Goal: Information Seeking & Learning: Compare options

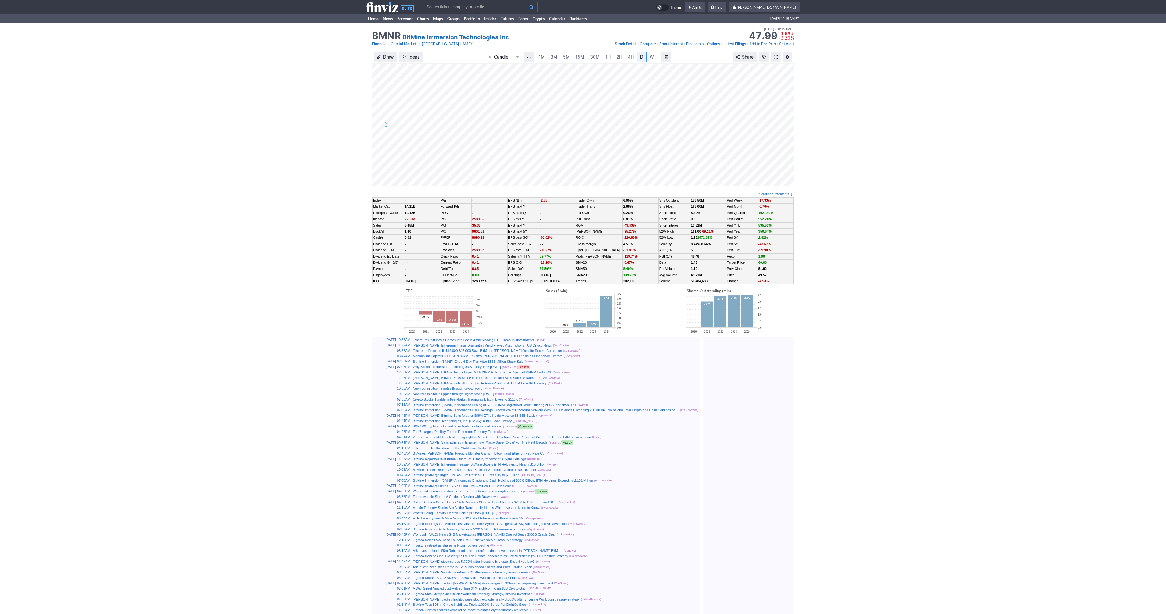
scroll to position [0, 6]
click at [775, 55] on span at bounding box center [776, 57] width 4 height 5
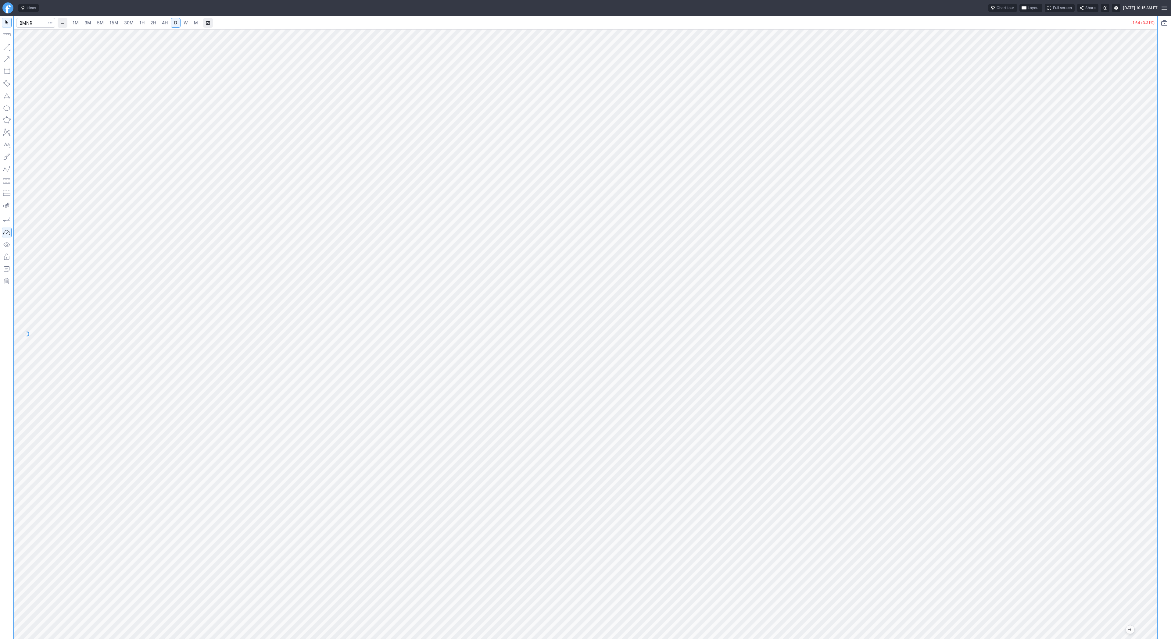
click at [135, 21] on link "30M" at bounding box center [128, 23] width 15 height 10
click at [102, 23] on span "5M" at bounding box center [100, 22] width 7 height 5
click at [116, 23] on span "15M" at bounding box center [113, 22] width 9 height 5
click at [27, 48] on span "Line" at bounding box center [35, 48] width 25 height 6
click at [22, 47] on button "Line" at bounding box center [33, 48] width 36 height 9
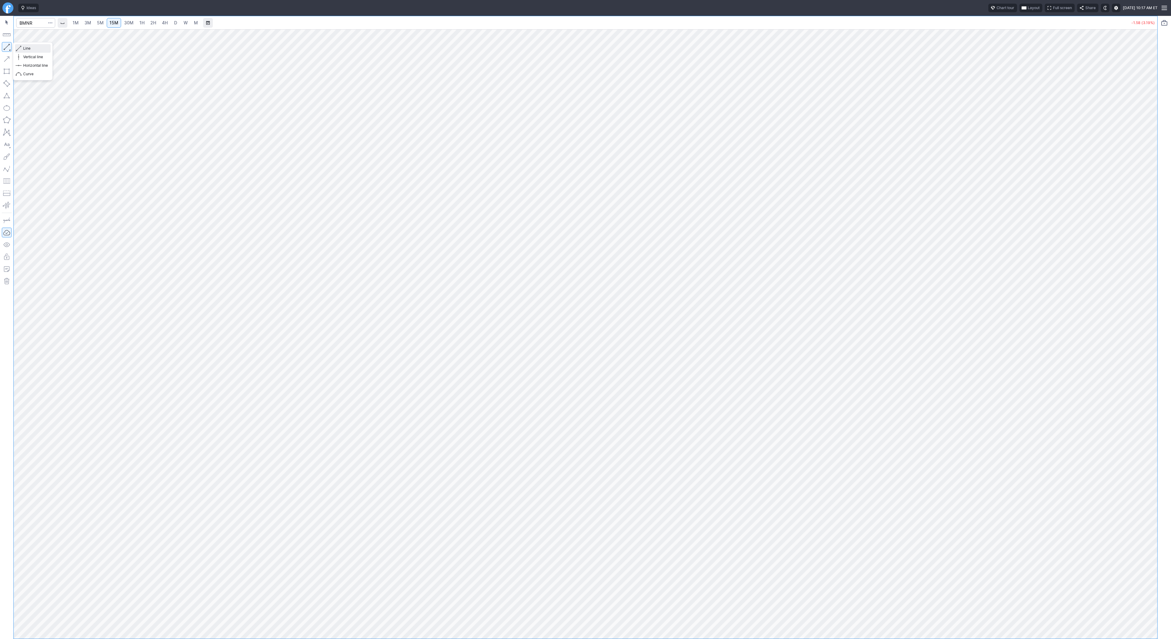
click at [22, 47] on button "Line" at bounding box center [33, 48] width 36 height 9
click at [23, 48] on span "Line" at bounding box center [35, 48] width 25 height 6
drag, startPoint x: 1151, startPoint y: 189, endPoint x: 1147, endPoint y: 235, distance: 46.2
click at [1151, 238] on div at bounding box center [1150, 332] width 13 height 594
click at [8, 45] on button "button" at bounding box center [7, 47] width 10 height 10
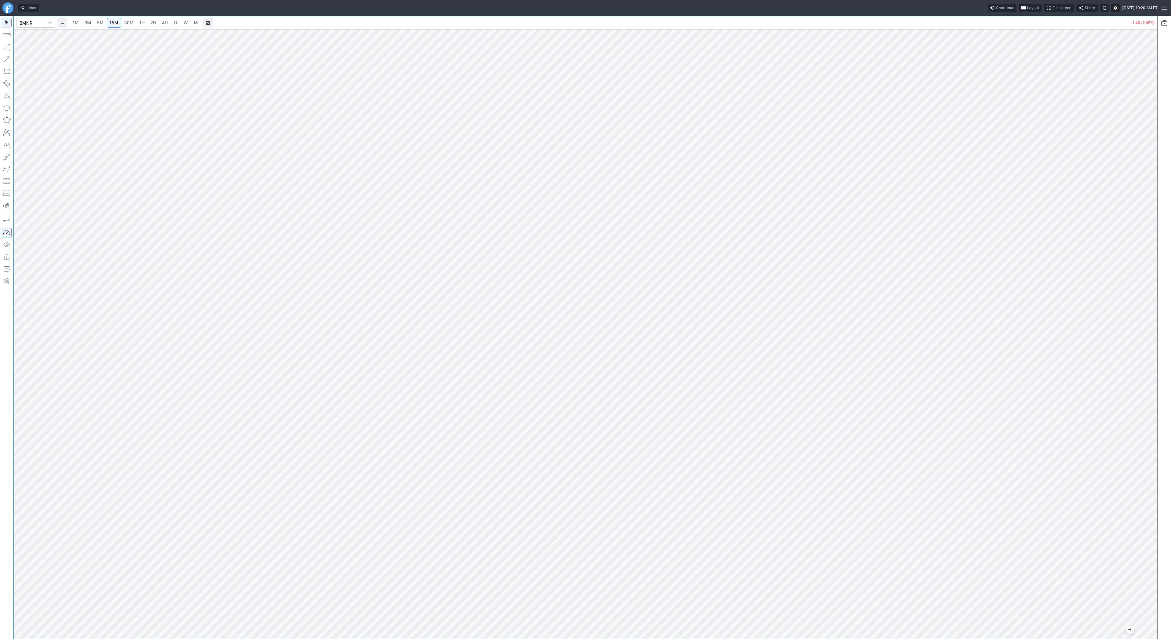
drag, startPoint x: 1149, startPoint y: 318, endPoint x: 1151, endPoint y: 350, distance: 31.8
click at [1151, 351] on div at bounding box center [1150, 332] width 13 height 594
drag, startPoint x: 7, startPoint y: 44, endPoint x: 31, endPoint y: 80, distance: 43.0
click at [7, 45] on button "button" at bounding box center [7, 47] width 10 height 10
click at [142, 23] on span "1H" at bounding box center [141, 22] width 5 height 5
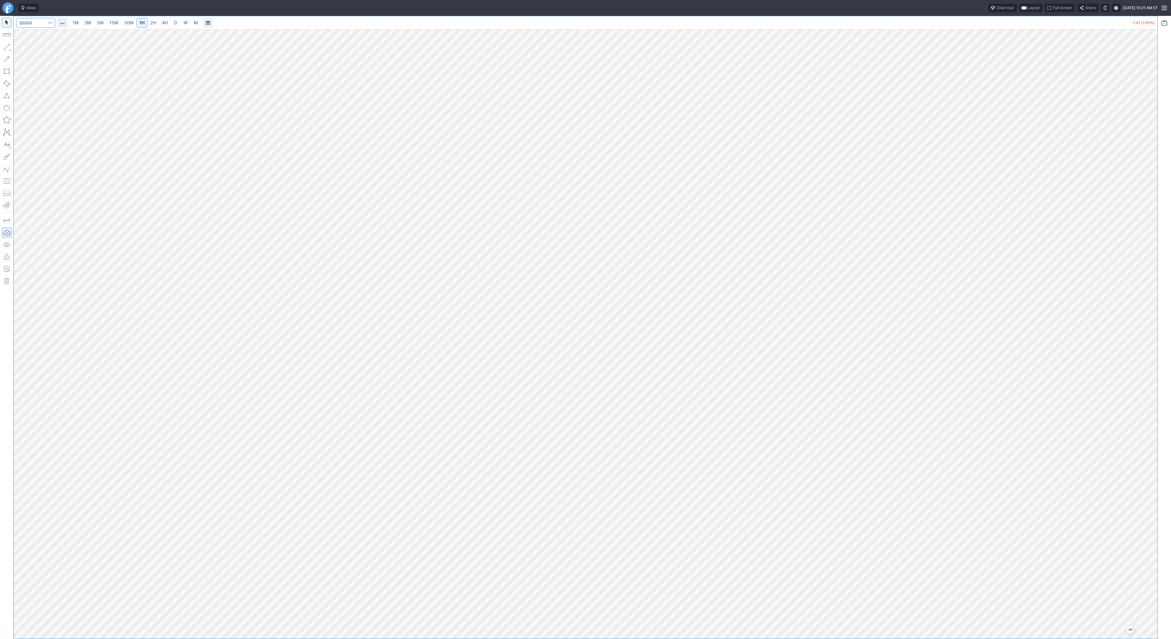
click at [35, 23] on input "Search" at bounding box center [35, 23] width 39 height 10
type input "coin"
click at [174, 21] on span "D" at bounding box center [175, 22] width 3 height 5
click at [34, 21] on input "Search" at bounding box center [35, 23] width 39 height 10
type input "bmnr"
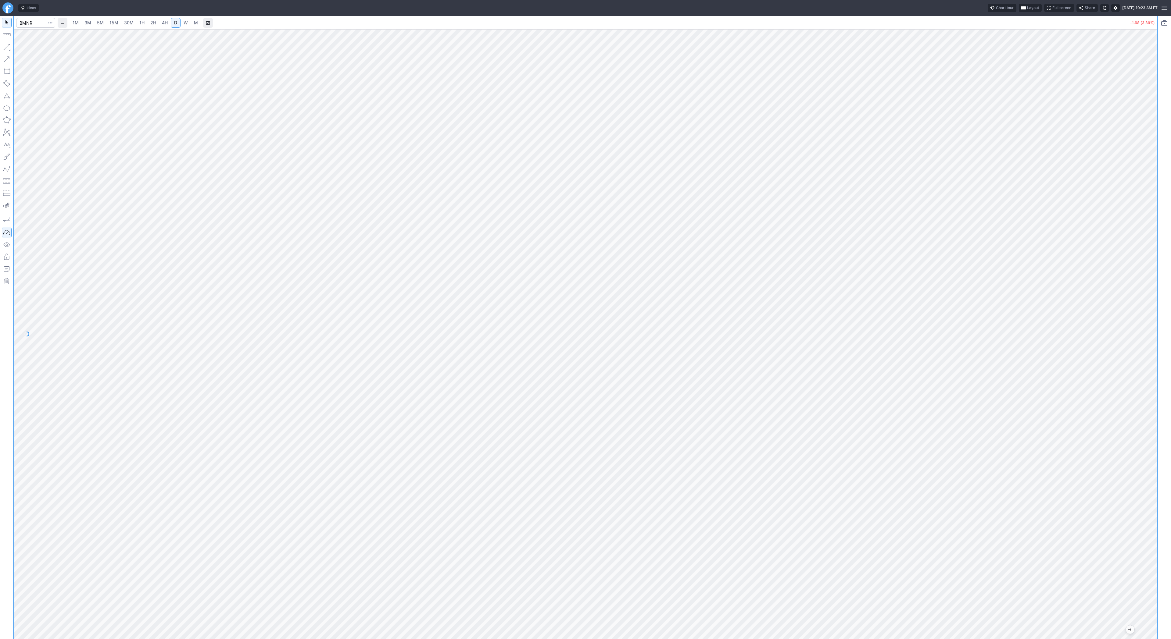
click at [93, 22] on link "3M" at bounding box center [88, 23] width 12 height 10
click at [125, 23] on span "30M" at bounding box center [128, 22] width 9 height 5
click at [125, 23] on span "30M" at bounding box center [128, 23] width 9 height 6
click at [122, 23] on link "30M" at bounding box center [128, 23] width 15 height 10
click at [5, 47] on button "button" at bounding box center [7, 47] width 10 height 10
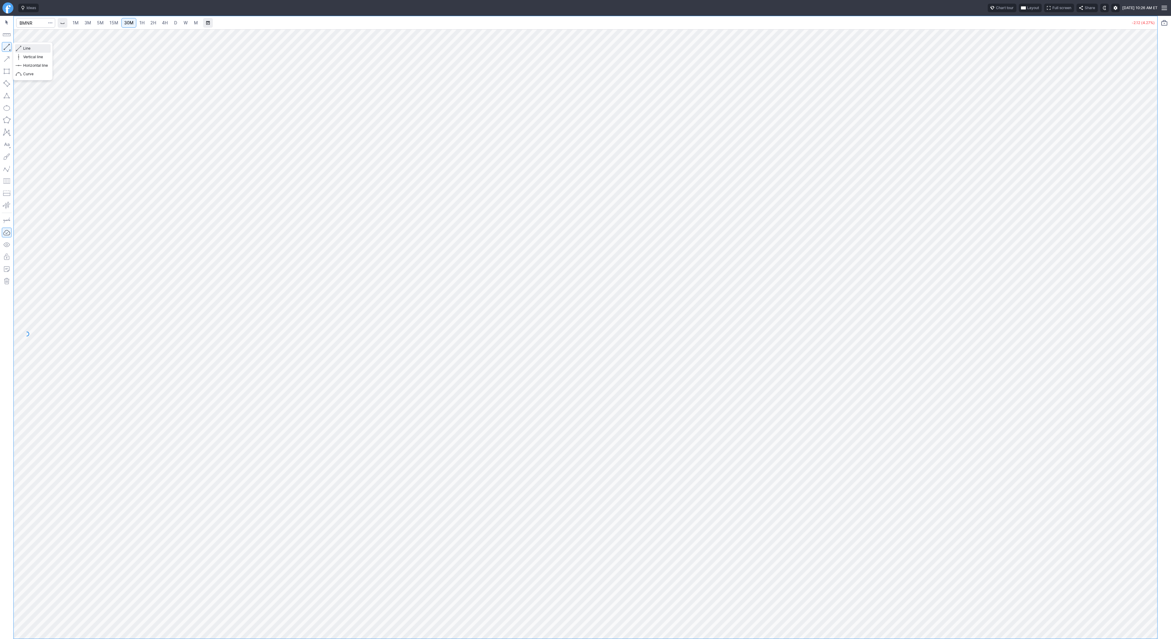
click at [28, 45] on button "Line" at bounding box center [33, 48] width 36 height 9
drag, startPoint x: 27, startPoint y: 48, endPoint x: 41, endPoint y: 62, distance: 19.2
click at [28, 47] on span "Line" at bounding box center [35, 48] width 25 height 6
click at [90, 22] on span "3M" at bounding box center [87, 22] width 7 height 5
click at [98, 21] on span "5M" at bounding box center [100, 22] width 7 height 5
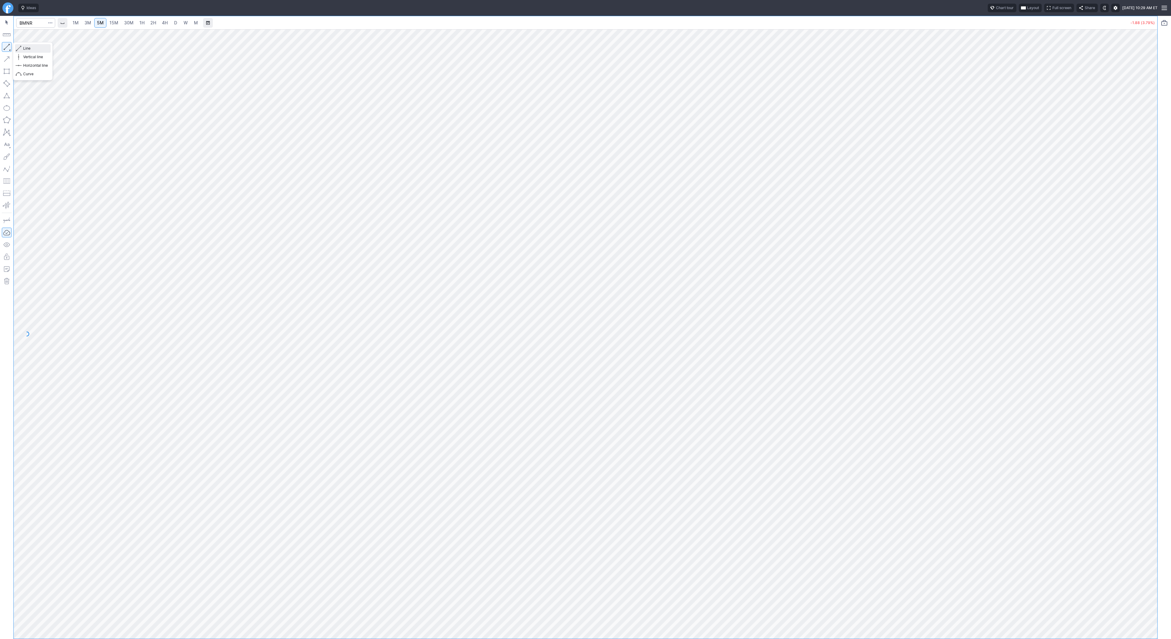
click at [25, 48] on span "Line" at bounding box center [35, 48] width 25 height 6
drag, startPoint x: 5, startPoint y: 42, endPoint x: 9, endPoint y: 73, distance: 31.6
click at [5, 43] on button "button" at bounding box center [7, 47] width 10 height 10
click at [34, 26] on input "Search" at bounding box center [35, 23] width 39 height 10
type input "coin"
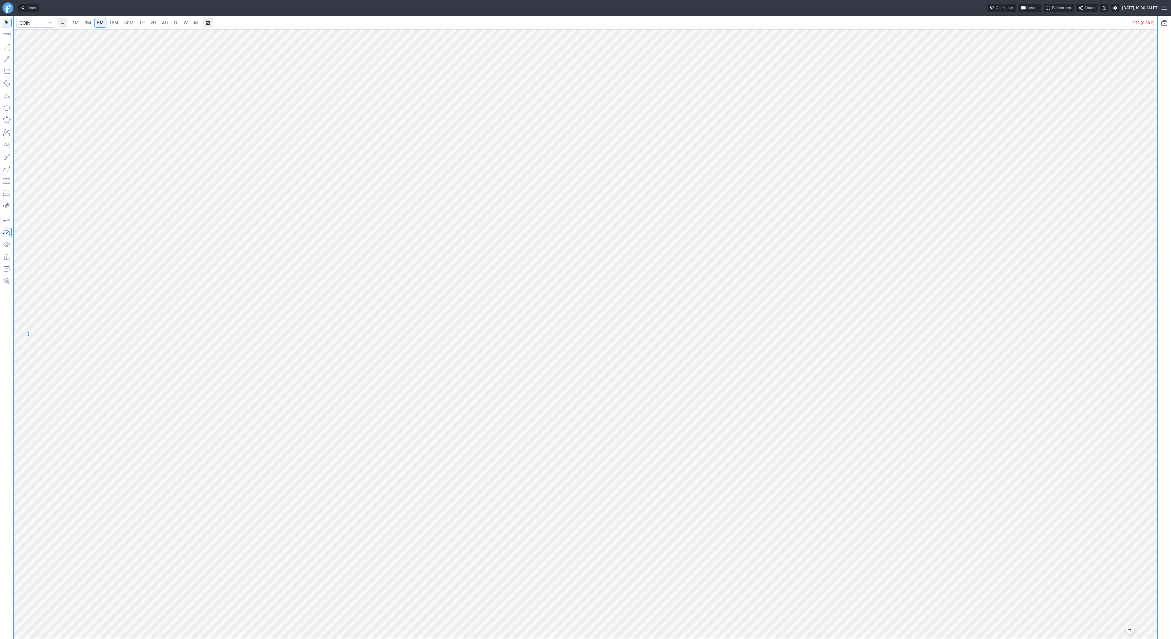
click at [156, 26] on link "2H" at bounding box center [153, 23] width 11 height 10
click at [33, 22] on input "Search" at bounding box center [35, 23] width 39 height 10
type input "seth"
click at [35, 23] on input "Search" at bounding box center [35, 23] width 39 height 10
type input "coin"
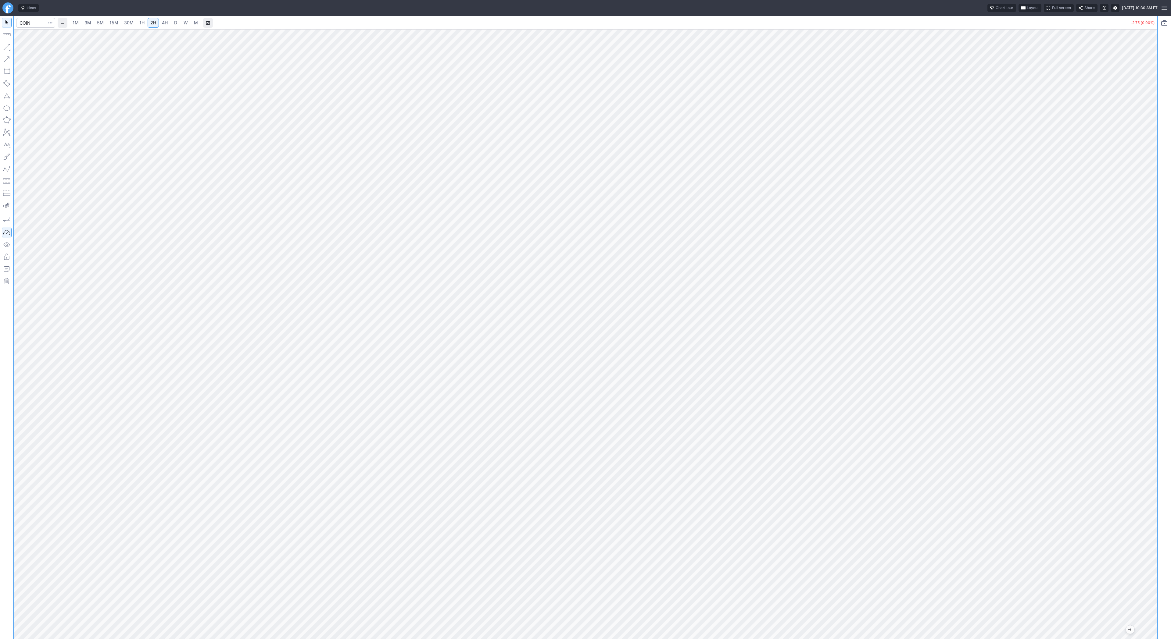
click at [102, 21] on span "5M" at bounding box center [100, 22] width 7 height 5
click at [124, 25] on span "30M" at bounding box center [128, 22] width 9 height 5
click at [25, 48] on span "Line" at bounding box center [35, 48] width 25 height 6
click at [27, 49] on span "Line" at bounding box center [35, 48] width 25 height 6
click at [18, 47] on span "button" at bounding box center [20, 48] width 4 height 9
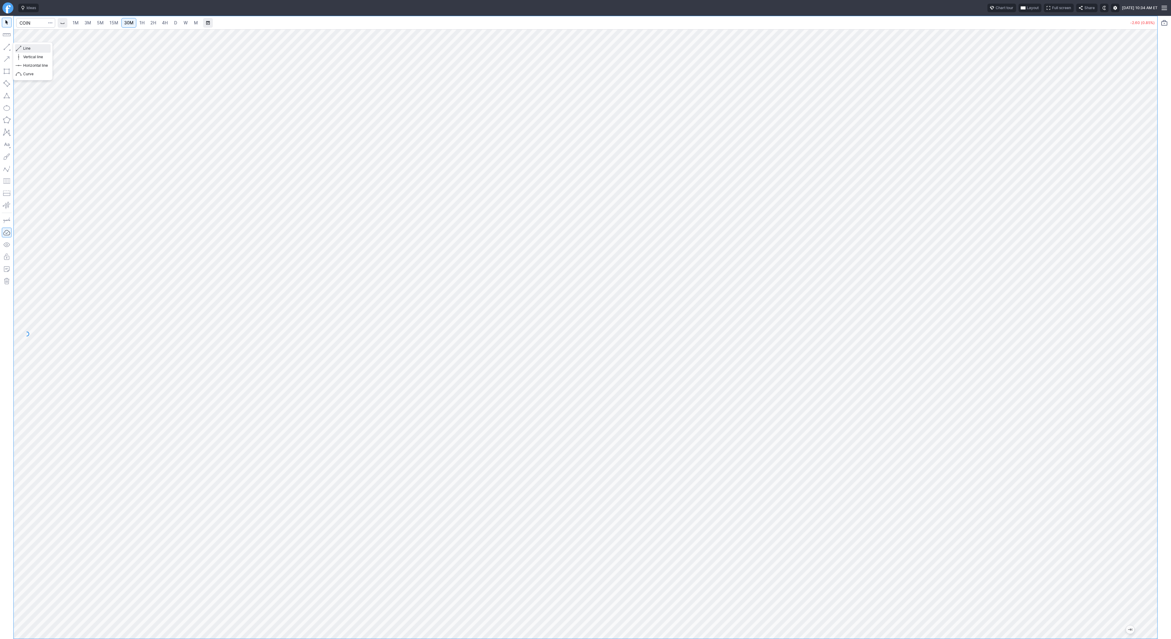
click at [30, 47] on span "Line" at bounding box center [35, 48] width 25 height 6
click at [31, 49] on span "Line" at bounding box center [35, 48] width 25 height 6
click at [32, 22] on input "Search" at bounding box center [35, 23] width 39 height 10
type input "h"
type input "mp"
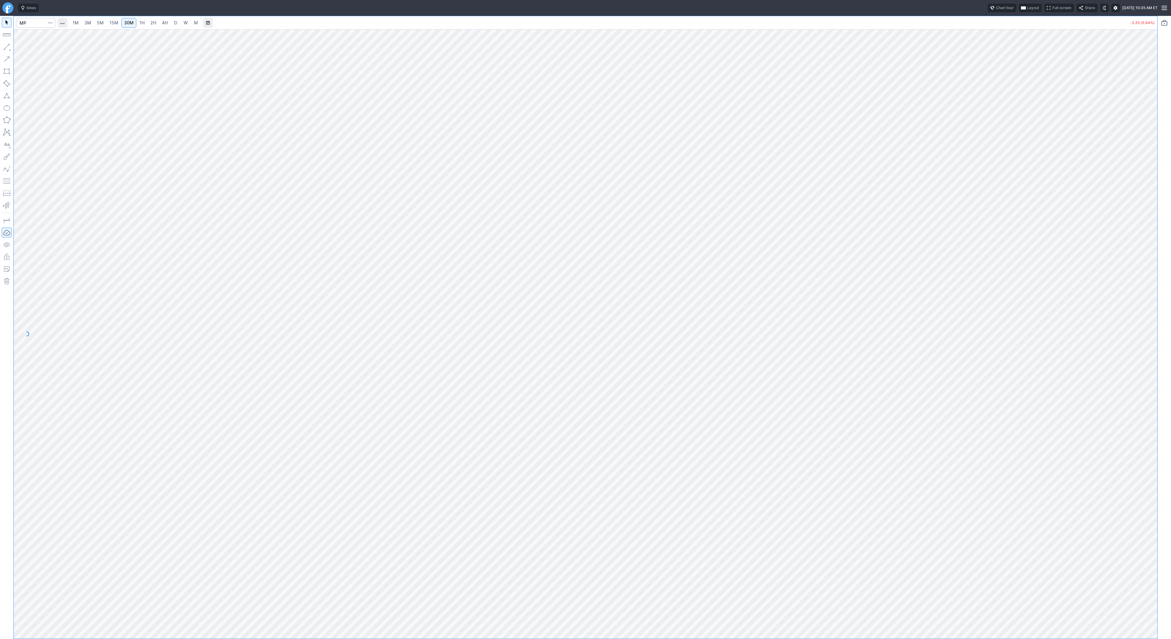
click at [176, 23] on span "D" at bounding box center [175, 22] width 3 height 5
click at [22, 46] on button "Line" at bounding box center [33, 48] width 36 height 9
click at [31, 48] on span "Line" at bounding box center [35, 48] width 25 height 6
click at [5, 46] on button "button" at bounding box center [7, 47] width 10 height 10
click at [20, 48] on span "button" at bounding box center [20, 48] width 4 height 9
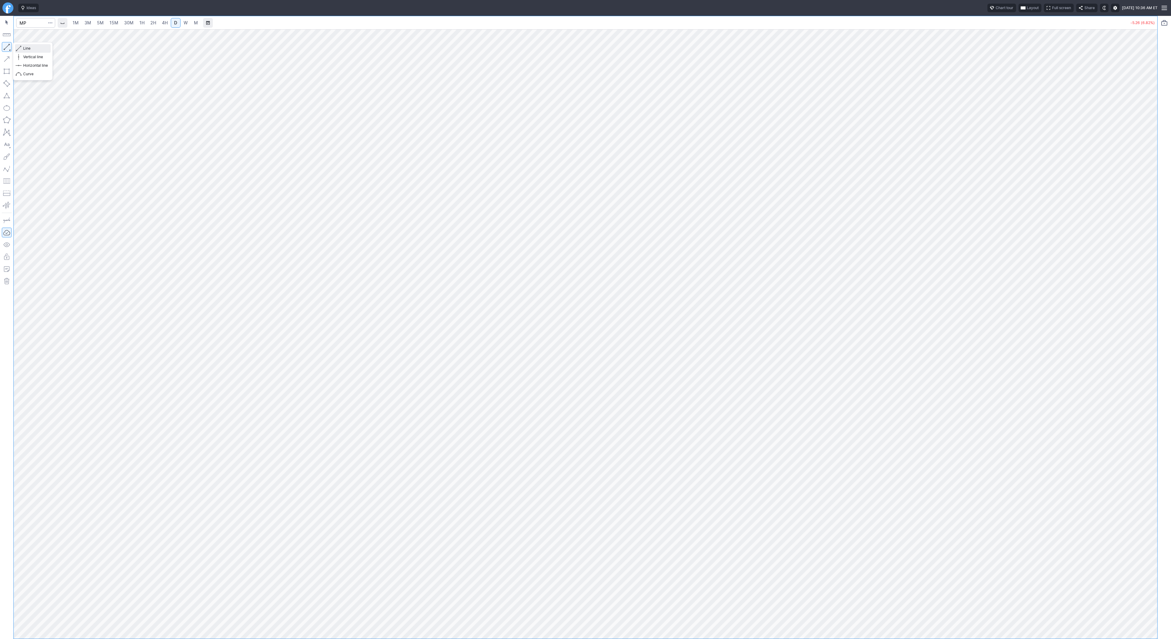
click at [20, 47] on span "button" at bounding box center [20, 48] width 4 height 9
click at [25, 49] on span "Line" at bounding box center [35, 48] width 25 height 6
click at [34, 21] on input "Search" at bounding box center [35, 23] width 39 height 10
type input "iren"
click at [25, 48] on span "Line" at bounding box center [35, 48] width 25 height 6
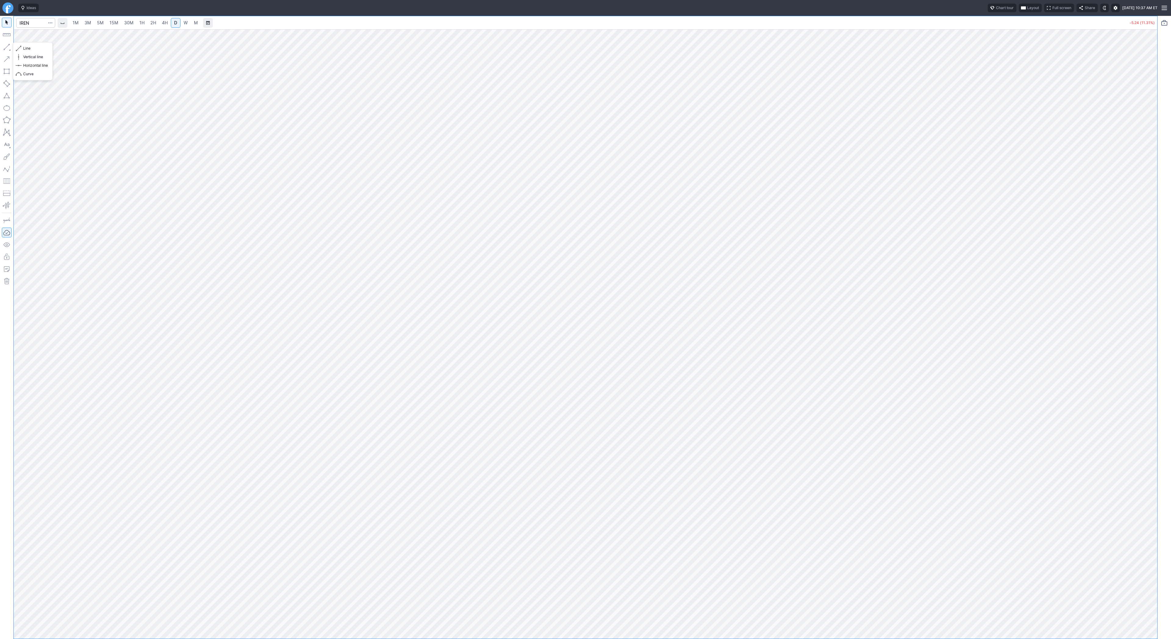
click at [2, 44] on button "button" at bounding box center [7, 47] width 10 height 10
click at [23, 47] on button "Line" at bounding box center [33, 48] width 36 height 9
click at [6, 45] on button "button" at bounding box center [7, 47] width 10 height 10
click at [32, 49] on span "Line" at bounding box center [35, 48] width 25 height 6
click at [33, 20] on input "Search" at bounding box center [35, 23] width 39 height 10
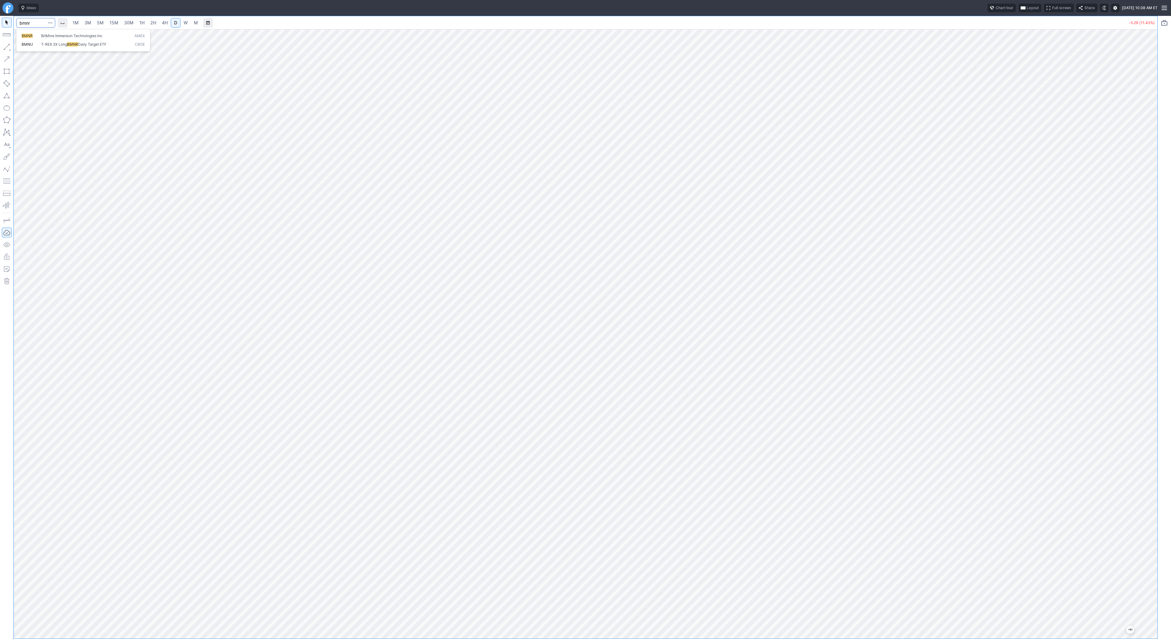
type input "bmnr"
click at [141, 21] on span "1H" at bounding box center [141, 22] width 5 height 5
click at [26, 48] on span "Line" at bounding box center [35, 48] width 25 height 6
click at [23, 48] on span "Line" at bounding box center [35, 48] width 25 height 6
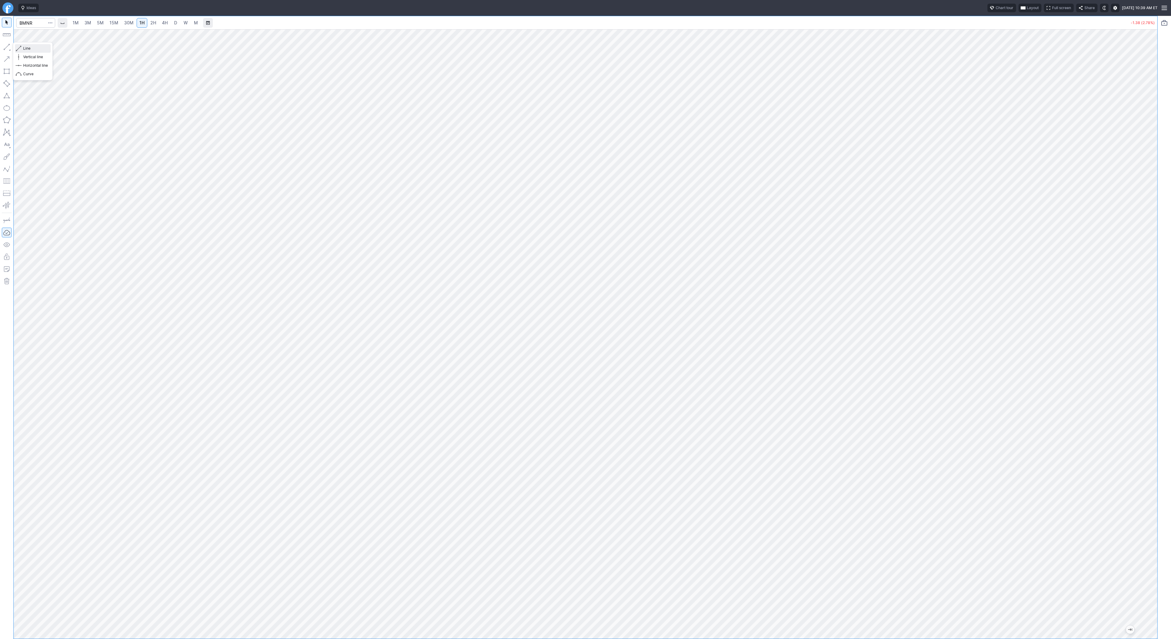
click at [22, 48] on button "Line" at bounding box center [33, 48] width 36 height 9
click at [7, 48] on button "button" at bounding box center [7, 47] width 10 height 10
click at [30, 50] on span "Line" at bounding box center [35, 48] width 25 height 6
click at [88, 21] on span "3M" at bounding box center [87, 22] width 7 height 5
click at [103, 22] on link "5M" at bounding box center [100, 23] width 12 height 10
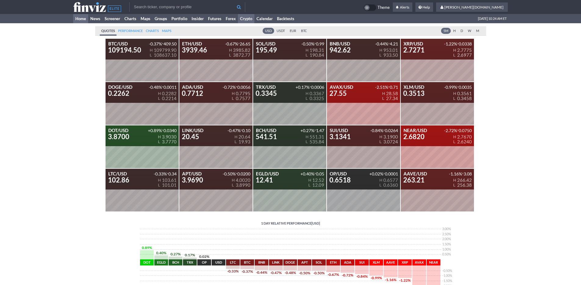
click at [76, 18] on link "Home" at bounding box center [80, 18] width 15 height 9
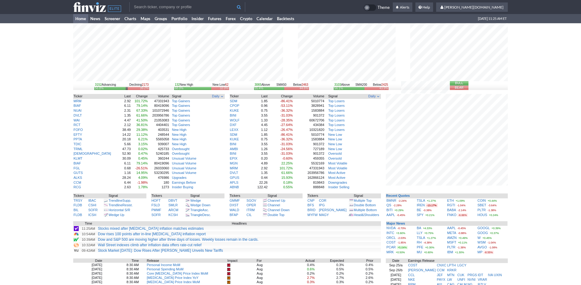
drag, startPoint x: 521, startPoint y: 208, endPoint x: 515, endPoint y: 208, distance: 5.5
click at [521, 208] on div "3152 Advancing Declining 2173 56.8% 39.2% 132 New High New Low 62 68.0% 32.0% 3…" at bounding box center [290, 199] width 581 height 353
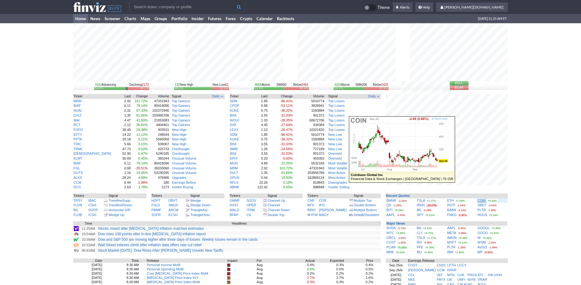
click at [480, 200] on link "COIN" at bounding box center [481, 200] width 9 height 4
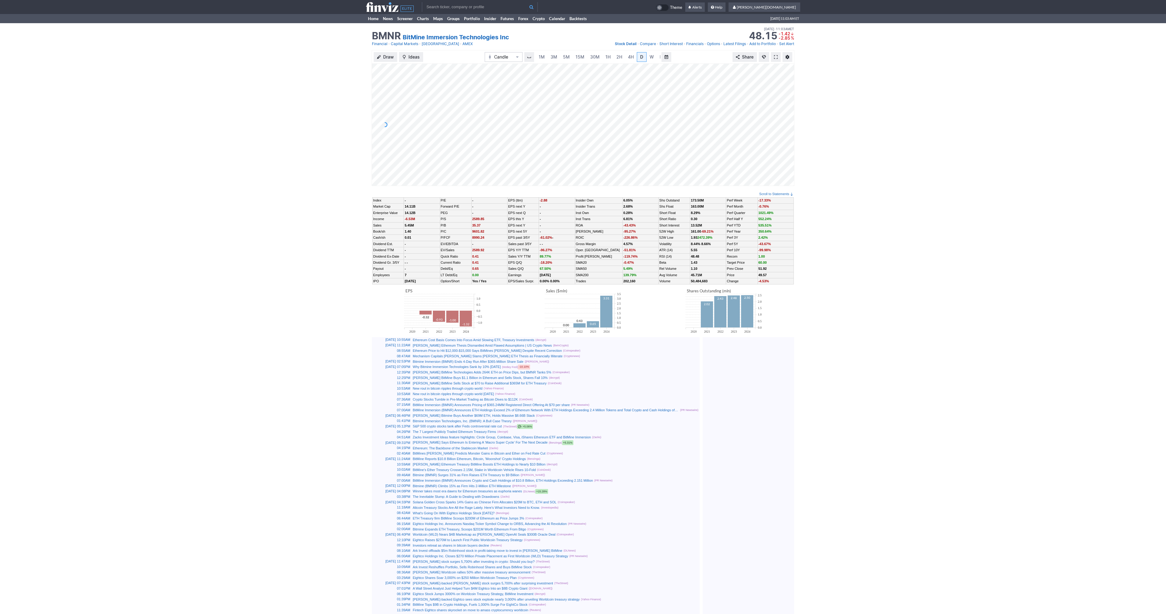
scroll to position [0, 6]
click at [550, 56] on span "3M" at bounding box center [547, 56] width 7 height 5
click at [872, 56] on link at bounding box center [870, 57] width 10 height 10
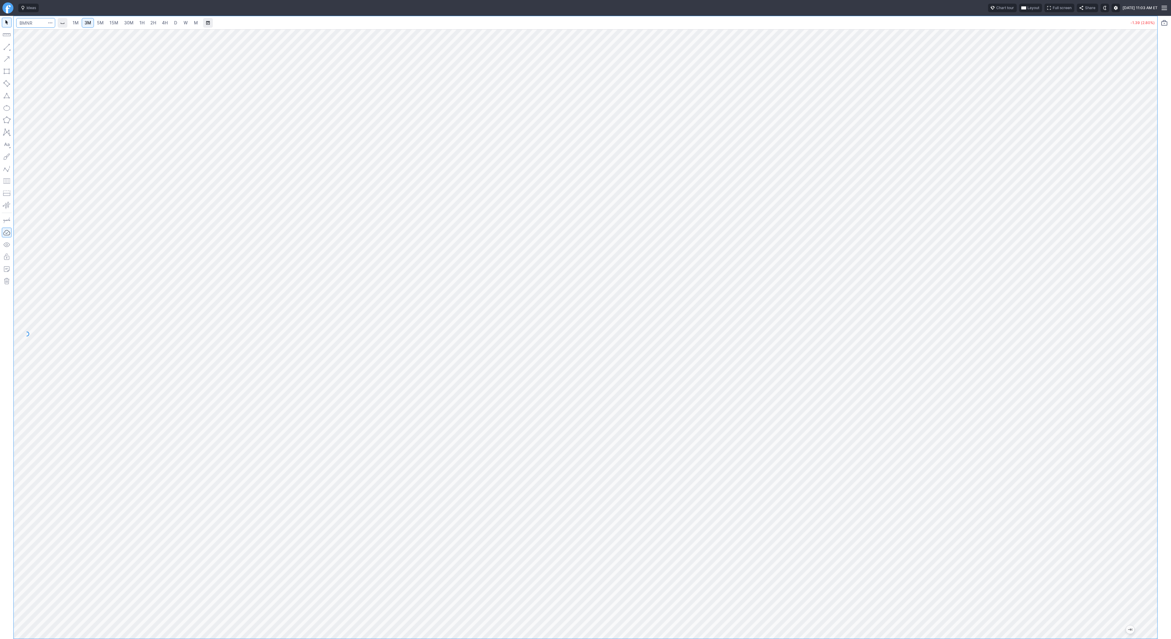
click at [37, 23] on input "Search" at bounding box center [35, 23] width 39 height 10
type input "sbet"
click at [39, 35] on span "SBET" at bounding box center [32, 36] width 20 height 5
click at [112, 23] on span "15M" at bounding box center [113, 22] width 9 height 5
click at [150, 24] on span "2H" at bounding box center [153, 22] width 6 height 5
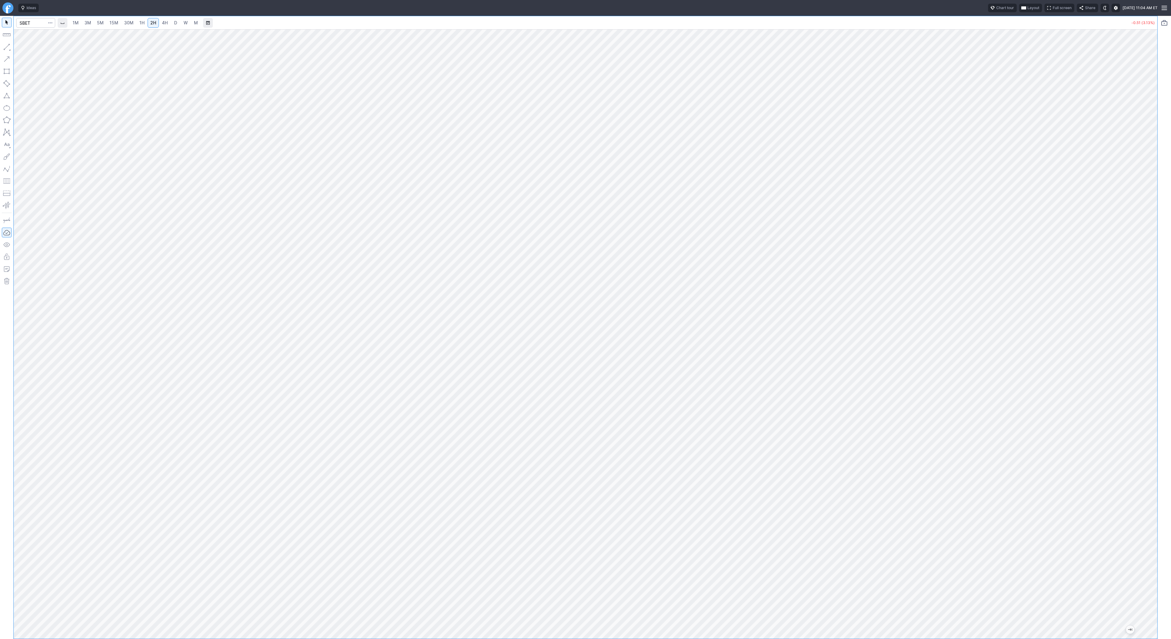
click at [139, 23] on span "1H" at bounding box center [141, 22] width 5 height 5
click at [20, 47] on span "button" at bounding box center [20, 48] width 4 height 9
click at [5, 42] on button "button" at bounding box center [7, 47] width 10 height 10
click at [16, 46] on button "Line" at bounding box center [33, 48] width 36 height 9
click at [26, 48] on span "Line" at bounding box center [35, 48] width 25 height 6
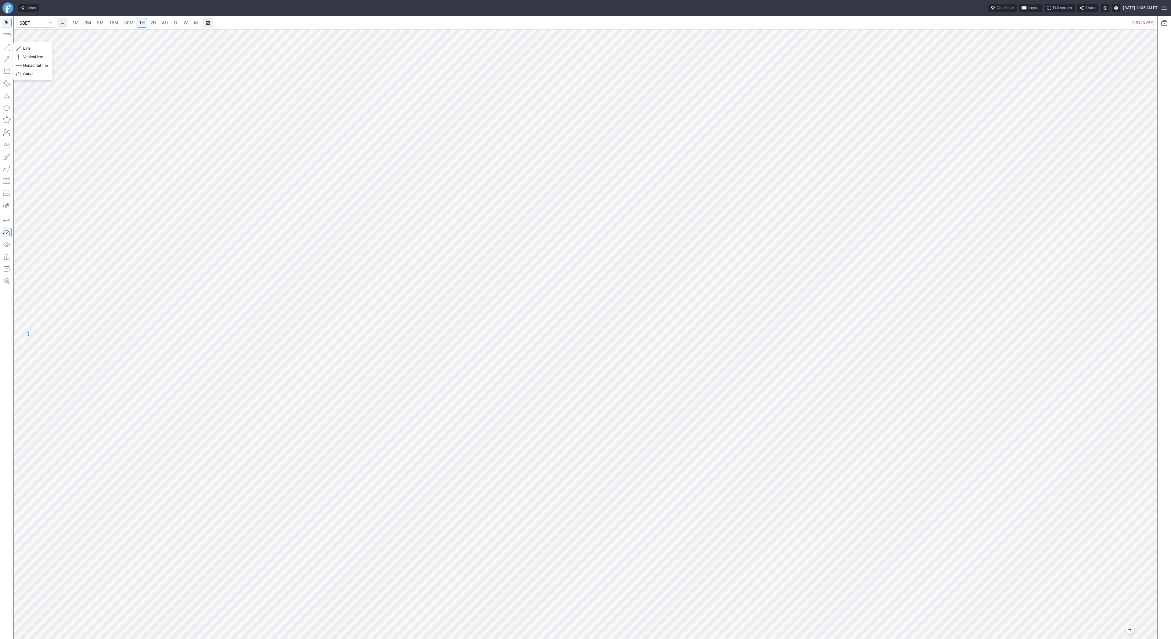
click at [6, 46] on button "button" at bounding box center [7, 47] width 10 height 10
click at [23, 48] on button "Line" at bounding box center [33, 48] width 36 height 9
click at [99, 20] on span "5M" at bounding box center [100, 22] width 7 height 5
click at [116, 20] on span "15M" at bounding box center [113, 22] width 9 height 5
click at [126, 22] on span "30M" at bounding box center [128, 22] width 9 height 5
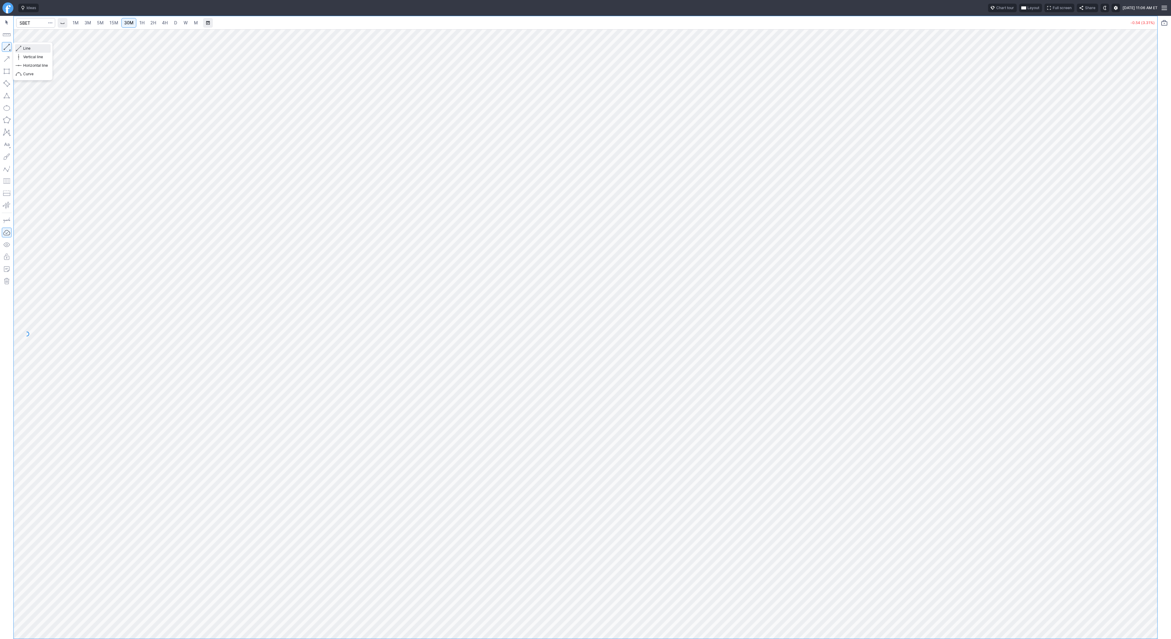
click at [23, 48] on span "Line" at bounding box center [35, 48] width 25 height 6
click at [28, 49] on span "Line" at bounding box center [35, 48] width 25 height 6
click at [4, 49] on button "button" at bounding box center [7, 47] width 10 height 10
click at [24, 49] on span "Line" at bounding box center [35, 48] width 25 height 6
click at [88, 20] on span "3M" at bounding box center [87, 23] width 7 height 6
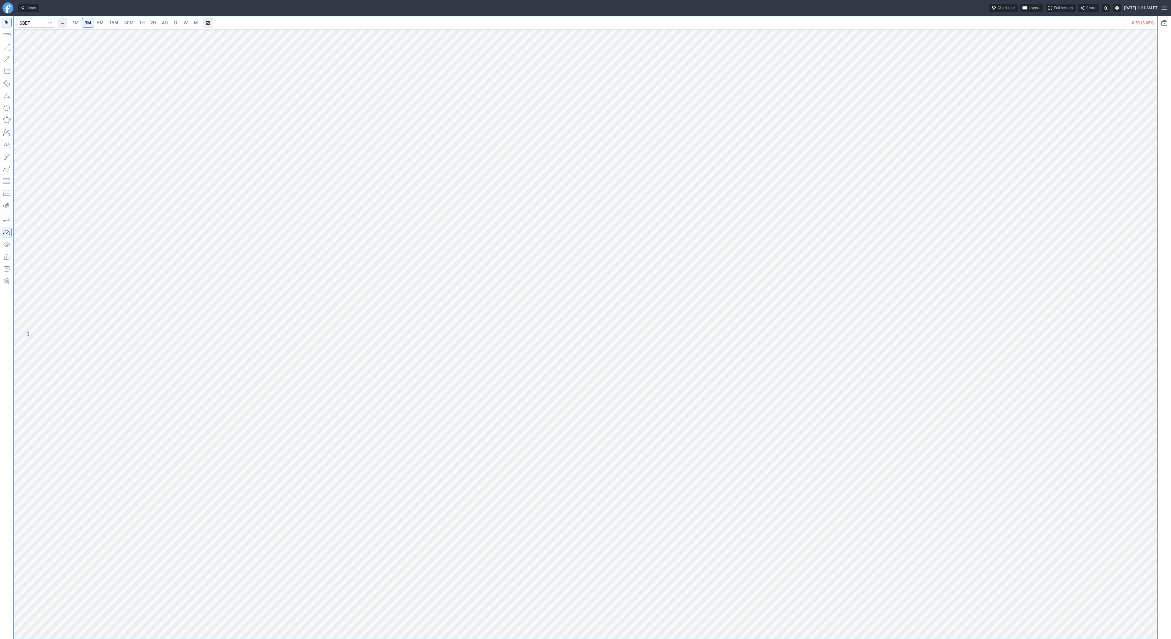
click at [107, 22] on link "15M" at bounding box center [114, 23] width 14 height 10
click at [39, 23] on input "Search" at bounding box center [35, 23] width 39 height 10
type input "bmnr"
click at [8, 45] on button "button" at bounding box center [7, 47] width 10 height 10
click at [8, 46] on button "button" at bounding box center [7, 47] width 10 height 10
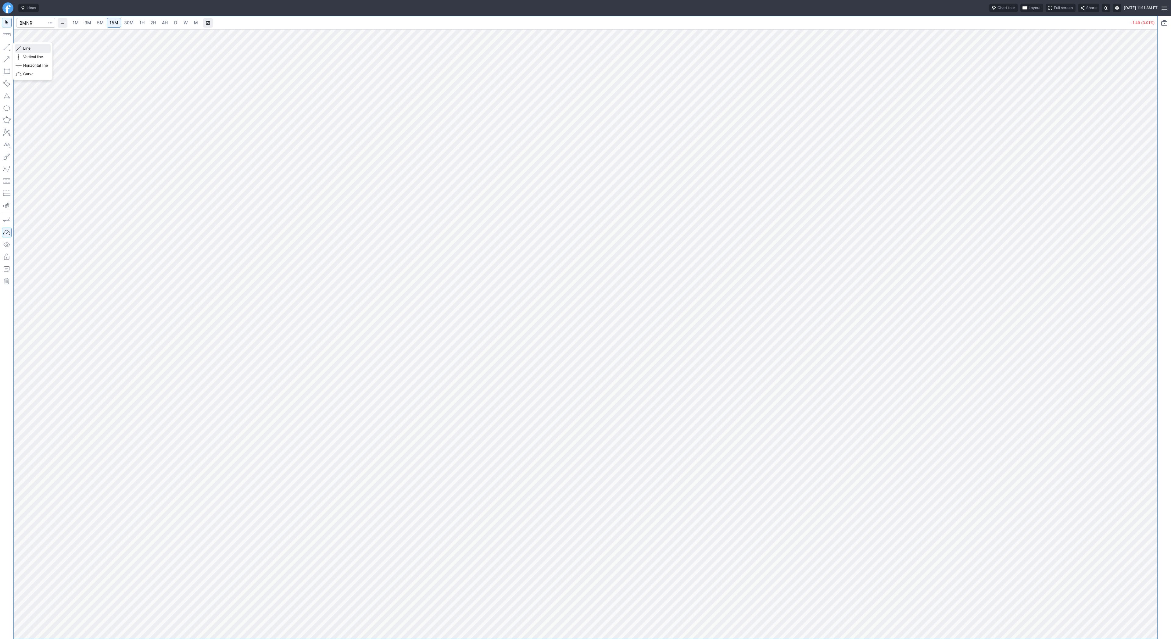
click at [24, 48] on span "Line" at bounding box center [35, 48] width 25 height 6
click at [93, 23] on link "3M" at bounding box center [88, 23] width 12 height 10
click at [40, 21] on input "Search" at bounding box center [35, 23] width 39 height 10
type input "coin"
click at [141, 23] on span "1H" at bounding box center [141, 22] width 5 height 5
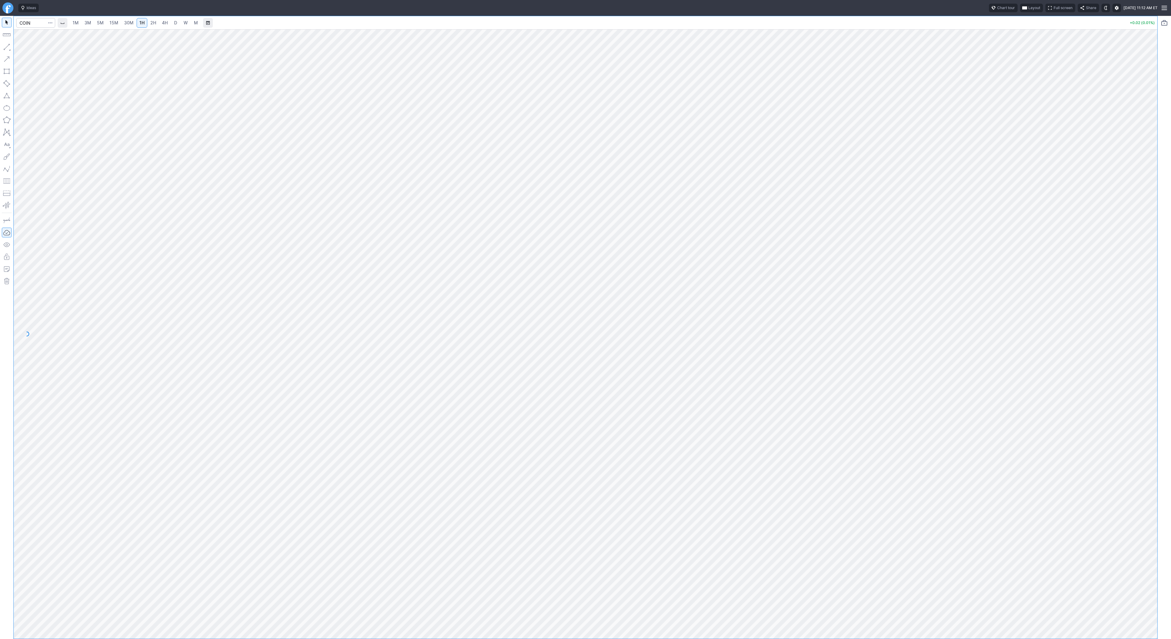
click at [124, 22] on span "30M" at bounding box center [128, 22] width 9 height 5
click at [23, 47] on button "Line" at bounding box center [33, 48] width 36 height 9
drag, startPoint x: 24, startPoint y: 48, endPoint x: 47, endPoint y: 64, distance: 27.3
click at [24, 48] on span "Line" at bounding box center [35, 48] width 25 height 6
click at [28, 48] on span "Line" at bounding box center [35, 48] width 25 height 6
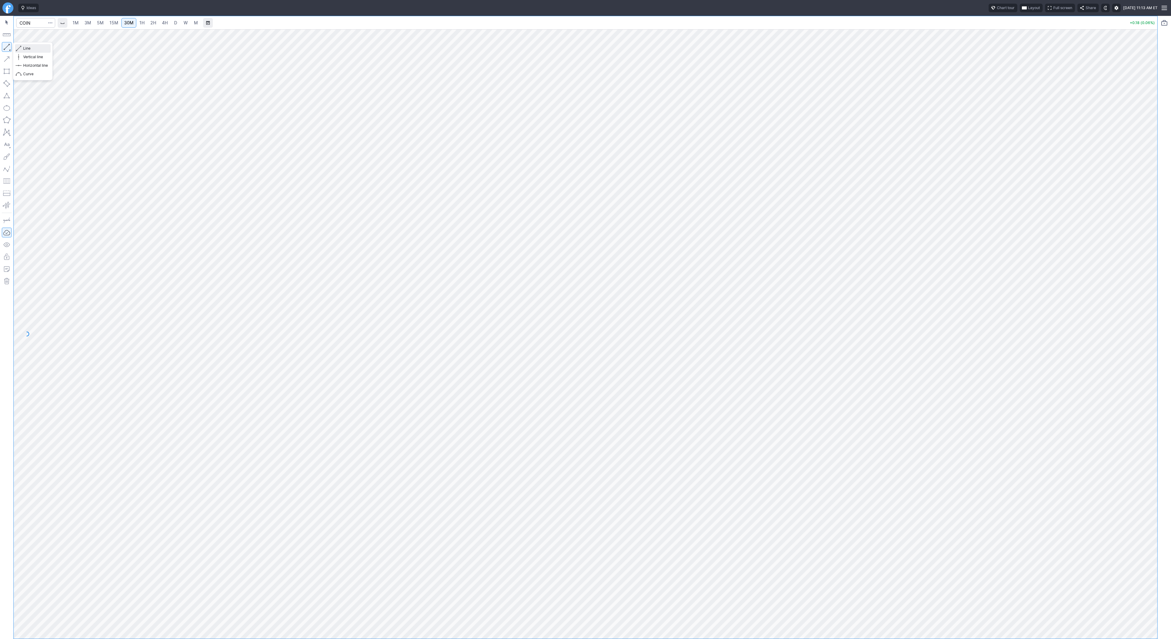
click at [29, 47] on span "Line" at bounding box center [35, 48] width 25 height 6
click at [83, 21] on link "3M" at bounding box center [88, 23] width 12 height 10
click at [97, 21] on span "5M" at bounding box center [100, 22] width 7 height 5
click at [117, 23] on link "15M" at bounding box center [114, 23] width 14 height 10
click at [91, 22] on link "3M" at bounding box center [88, 23] width 12 height 10
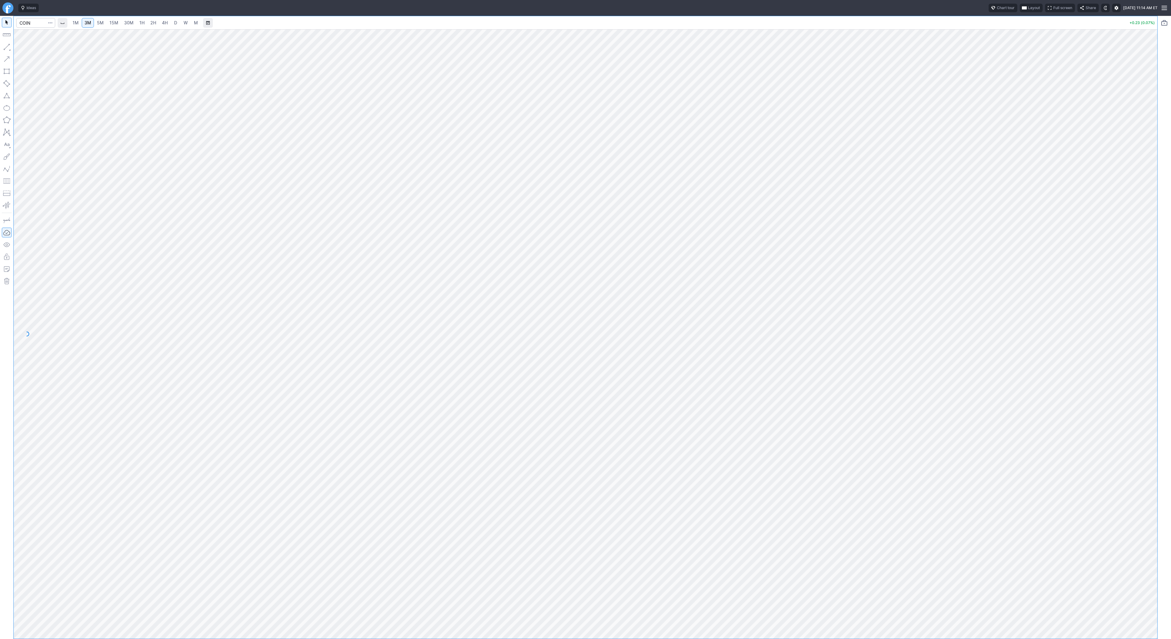
click at [121, 23] on link "30M" at bounding box center [128, 23] width 15 height 10
click at [114, 23] on span "15M" at bounding box center [113, 22] width 9 height 5
click at [23, 48] on span "Line" at bounding box center [35, 48] width 25 height 6
click at [27, 49] on span "Line" at bounding box center [35, 48] width 25 height 6
click at [29, 20] on input "Search" at bounding box center [35, 23] width 39 height 10
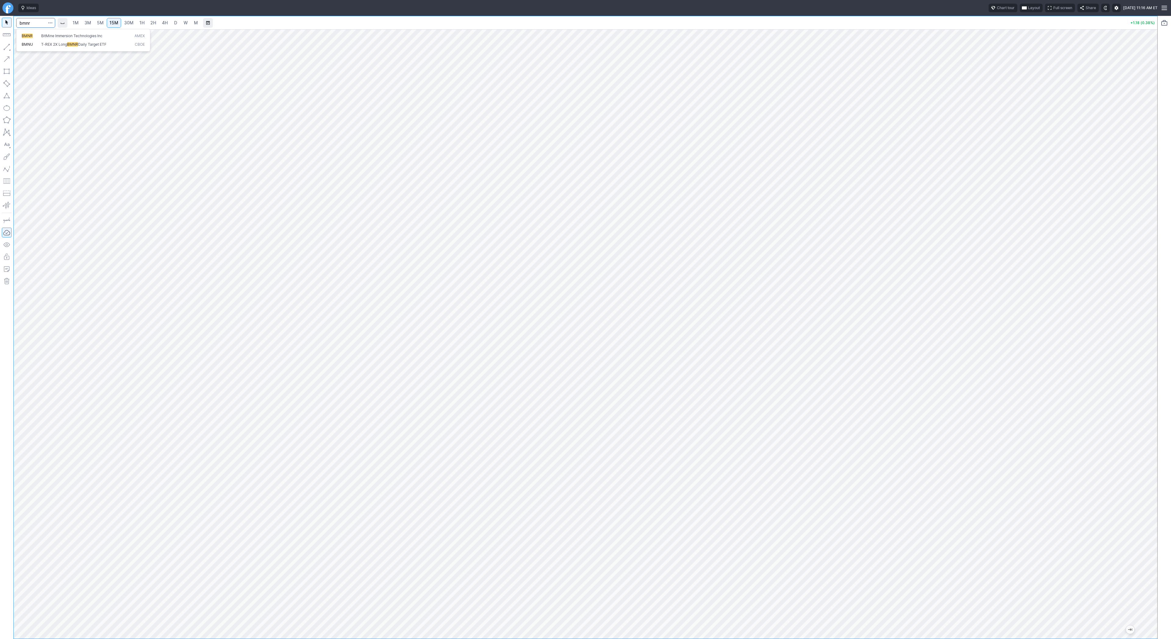
type input "bmnr"
click at [37, 20] on input "Search" at bounding box center [35, 23] width 39 height 10
type input "qs"
click at [127, 22] on span "30M" at bounding box center [128, 22] width 9 height 5
click at [89, 20] on span "3M" at bounding box center [87, 22] width 7 height 5
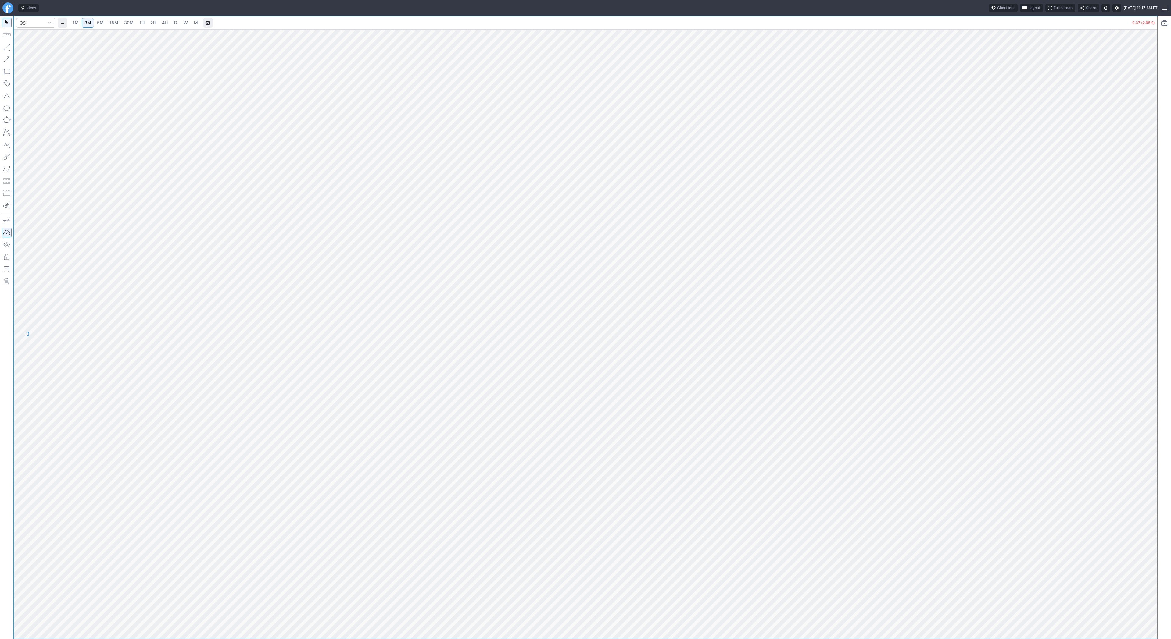
click at [113, 25] on span "15M" at bounding box center [113, 23] width 9 height 6
click at [25, 47] on span "Line" at bounding box center [35, 48] width 25 height 6
drag, startPoint x: 27, startPoint y: 46, endPoint x: 39, endPoint y: 54, distance: 14.5
click at [27, 46] on span "Line" at bounding box center [35, 48] width 25 height 6
click at [28, 46] on span "Line" at bounding box center [35, 48] width 25 height 6
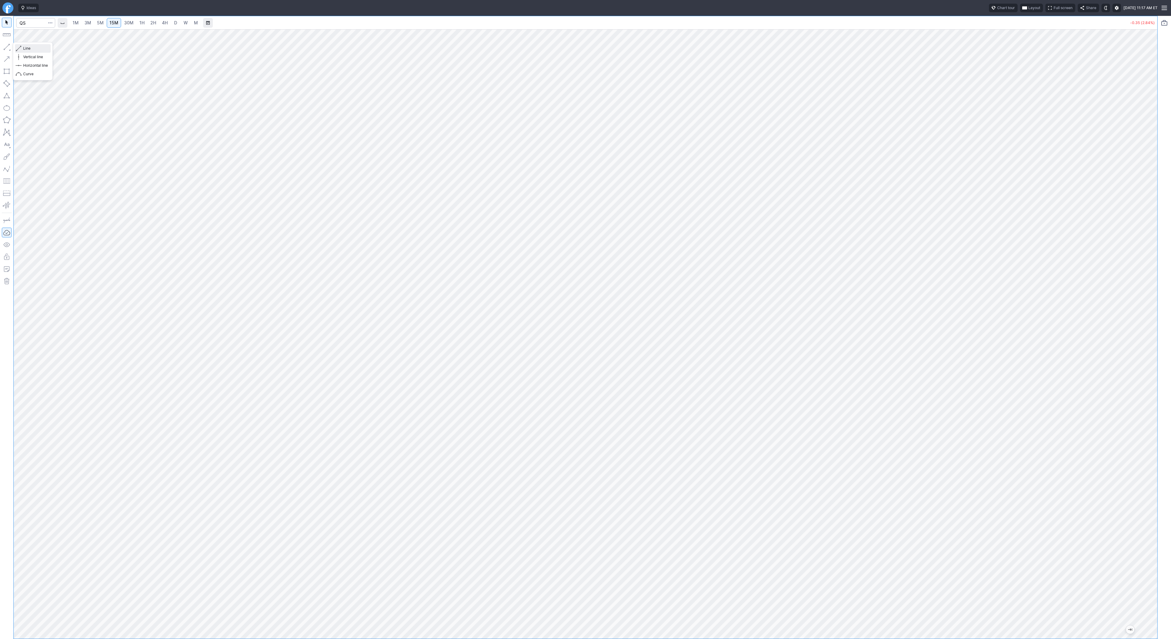
click at [24, 48] on span "Line" at bounding box center [35, 48] width 25 height 6
click at [130, 21] on span "30M" at bounding box center [128, 22] width 9 height 5
click at [23, 24] on input "Search" at bounding box center [35, 23] width 39 height 10
type input "iren"
click at [40, 51] on span "Line" at bounding box center [35, 48] width 25 height 6
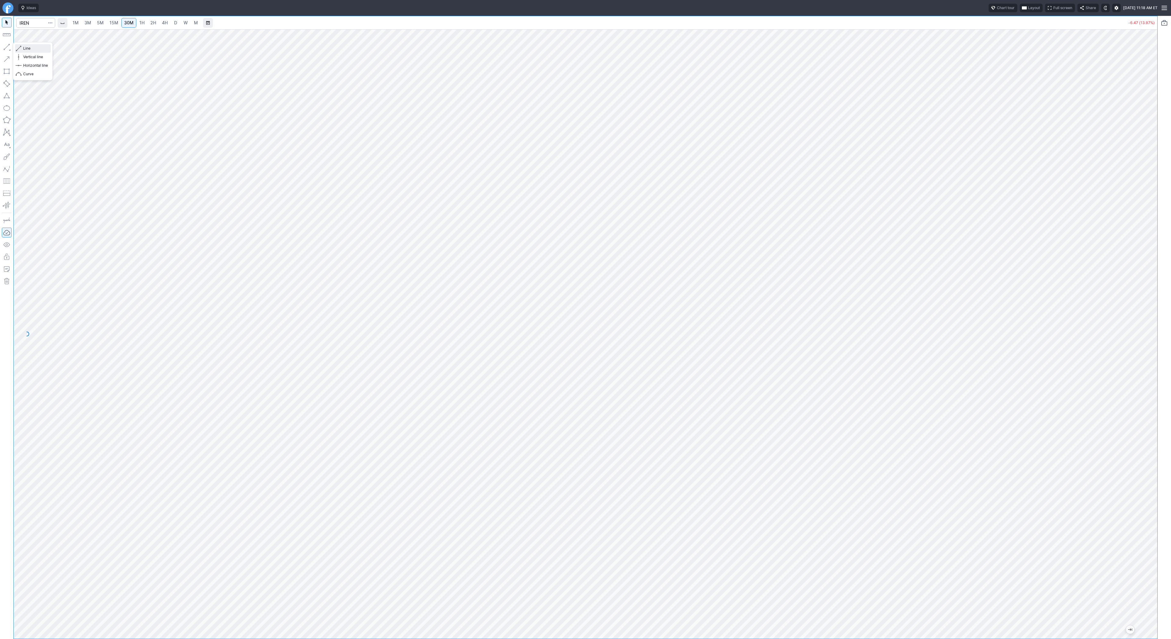
drag, startPoint x: 27, startPoint y: 49, endPoint x: 34, endPoint y: 62, distance: 14.7
click at [27, 49] on span "Line" at bounding box center [35, 48] width 25 height 6
click at [26, 48] on span "Line" at bounding box center [35, 48] width 25 height 6
click at [29, 50] on span "Line" at bounding box center [35, 48] width 25 height 6
click at [22, 50] on button "Line" at bounding box center [33, 48] width 36 height 9
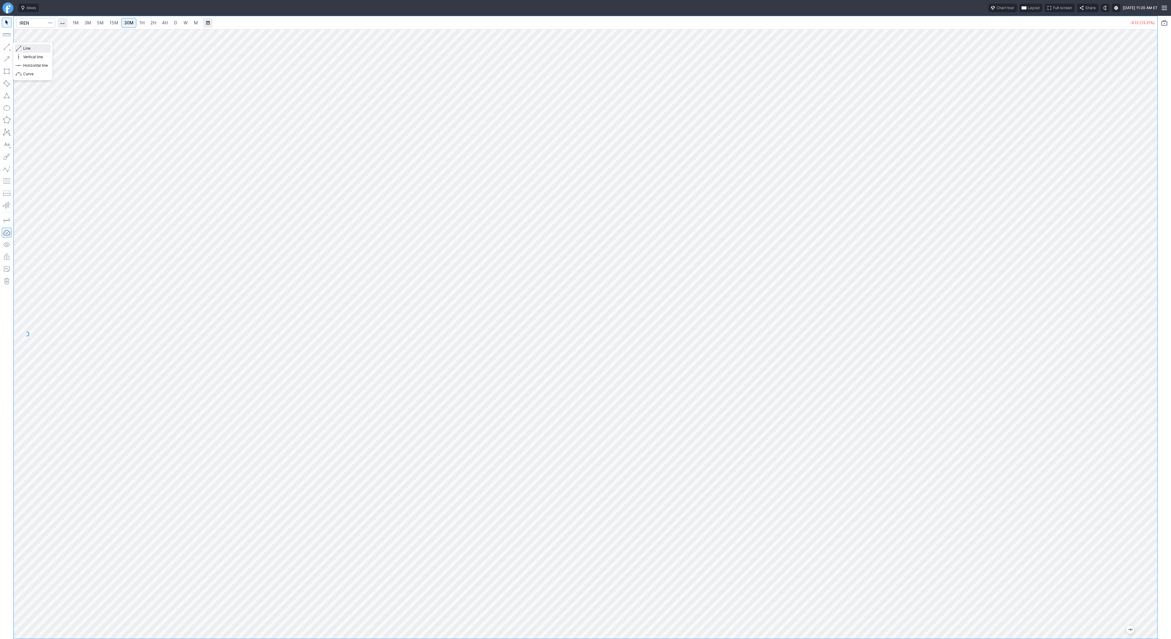
click at [35, 50] on span "Line" at bounding box center [35, 48] width 25 height 6
click at [5, 44] on button "button" at bounding box center [7, 47] width 10 height 10
click at [23, 48] on span "Line" at bounding box center [35, 48] width 25 height 6
drag, startPoint x: 5, startPoint y: 49, endPoint x: 16, endPoint y: 69, distance: 22.7
click at [5, 49] on button "button" at bounding box center [7, 47] width 10 height 10
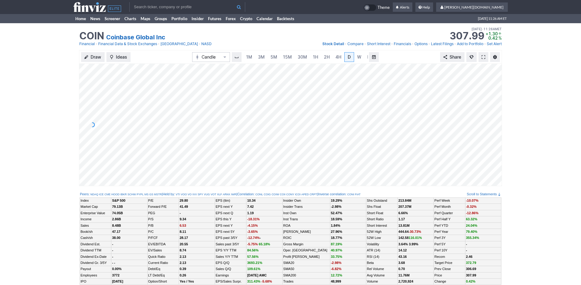
scroll to position [0, 6]
click at [85, 57] on div "Draw Ideas Candle 1M 3M 5M 15M 30M 1H 2H 4H D W M Share" at bounding box center [290, 118] width 423 height 136
click at [254, 55] on span "3M" at bounding box center [255, 56] width 7 height 5
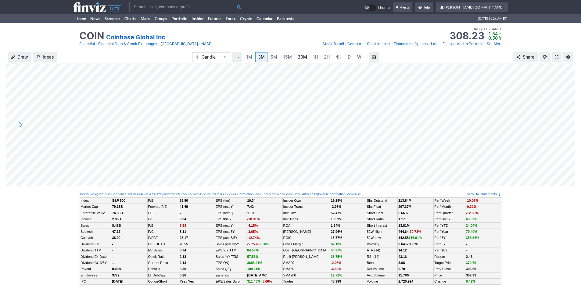
click at [301, 56] on span "30M" at bounding box center [302, 56] width 9 height 5
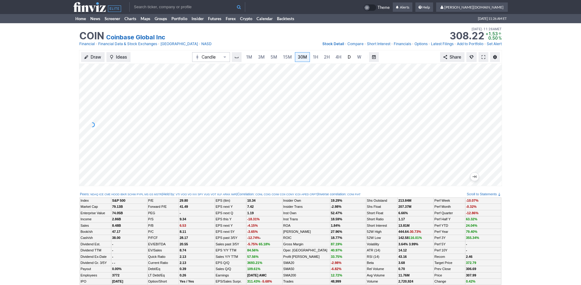
click at [348, 59] on span "D" at bounding box center [349, 56] width 3 height 5
click at [0, 72] on div "Draw Ideas Candle 1M 3M 5M 15M 30M 1H 2H 4H D W M Share" at bounding box center [290, 120] width 581 height 141
click at [262, 54] on link "5M" at bounding box center [268, 57] width 12 height 10
